Goal: Find contact information: Find contact information

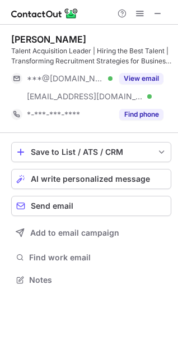
scroll to position [272, 178]
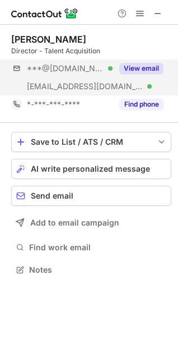
scroll to position [262, 178]
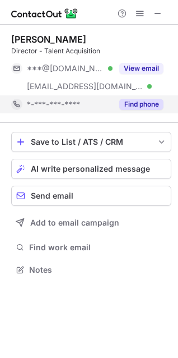
click at [149, 101] on button "Find phone" at bounding box center [142, 104] width 44 height 11
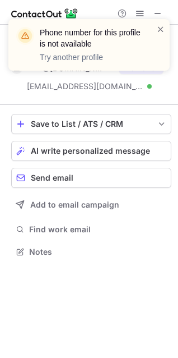
scroll to position [244, 178]
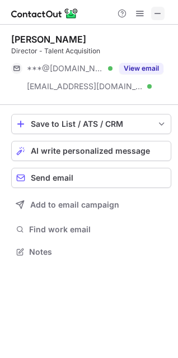
click at [158, 14] on span at bounding box center [158, 13] width 9 height 9
